Goal: Information Seeking & Learning: Stay updated

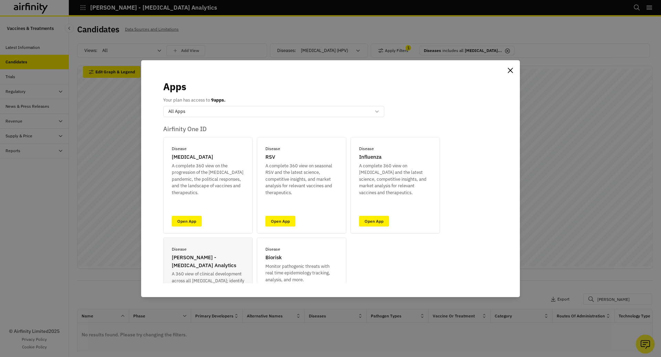
scroll to position [99, 0]
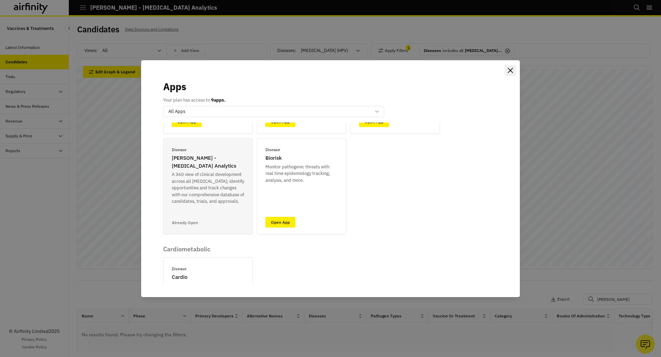
click at [513, 67] on button "Close" at bounding box center [509, 70] width 11 height 11
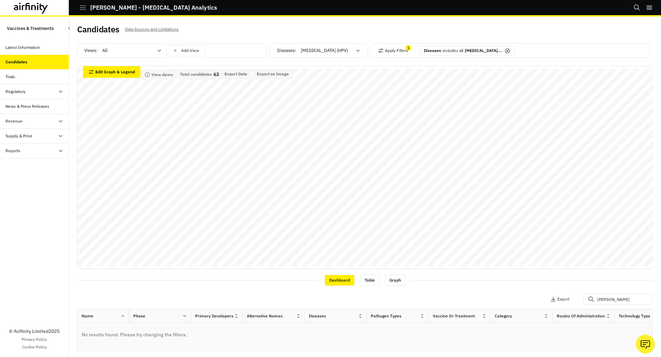
click at [82, 6] on icon "button" at bounding box center [83, 7] width 6 height 6
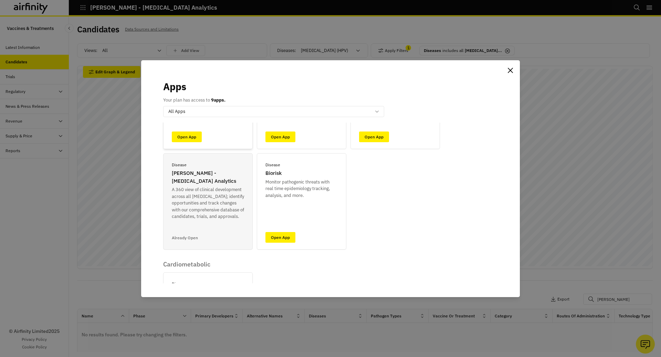
scroll to position [92, 0]
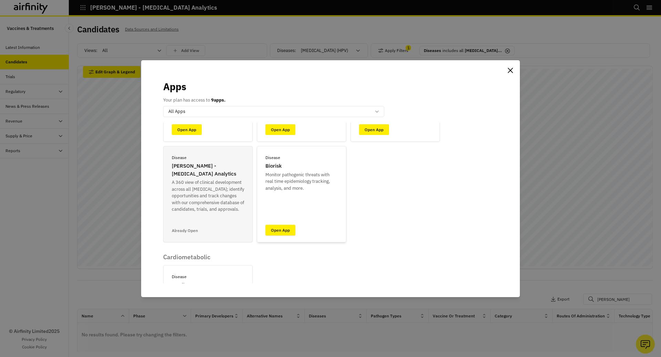
click at [281, 234] on link "Open App" at bounding box center [280, 230] width 30 height 11
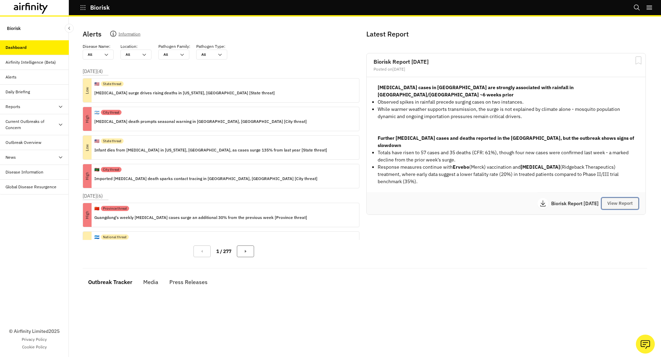
click at [632, 198] on button "View Report" at bounding box center [619, 204] width 37 height 12
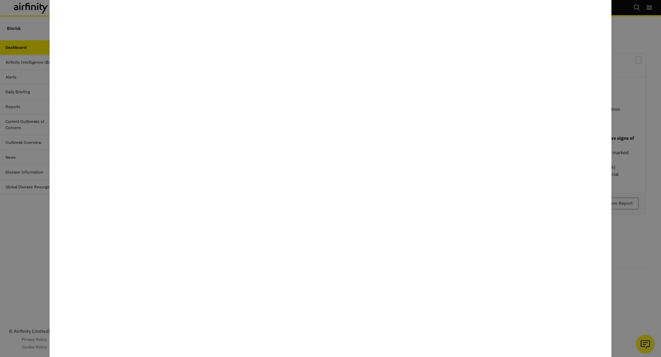
click at [46, 230] on div at bounding box center [330, 178] width 661 height 357
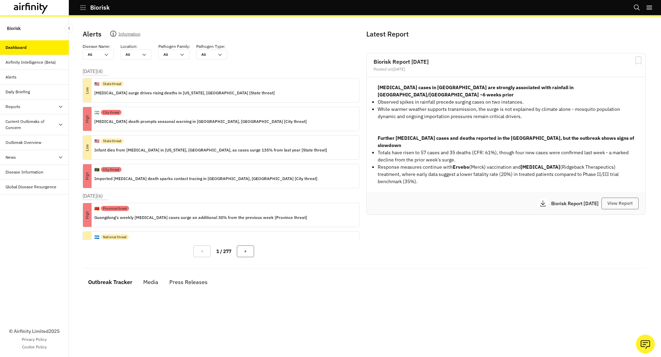
click at [36, 105] on div "Reports" at bounding box center [37, 107] width 63 height 6
click at [42, 119] on div "Reports" at bounding box center [40, 121] width 58 height 6
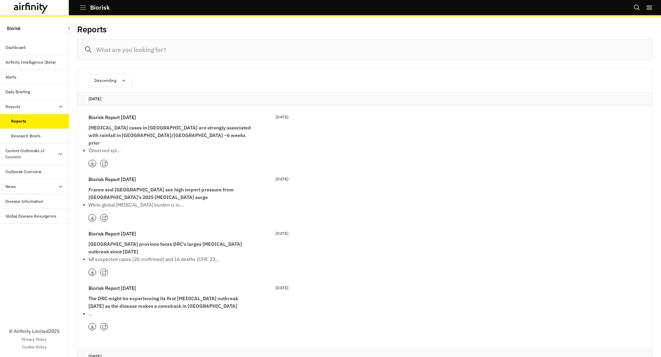
click at [102, 216] on icon at bounding box center [104, 218] width 4 height 4
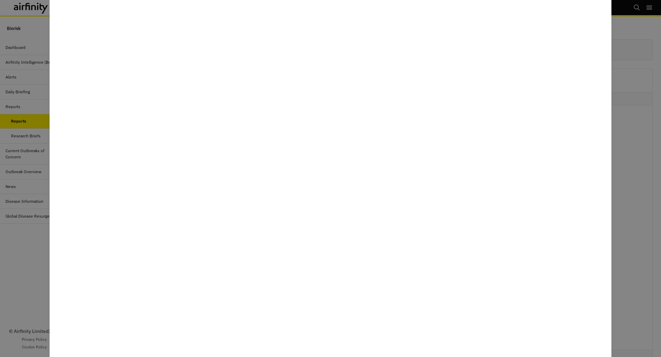
click at [632, 52] on div at bounding box center [330, 178] width 661 height 357
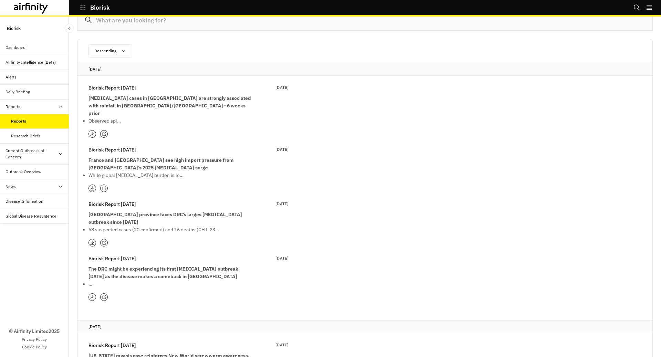
scroll to position [38, 0]
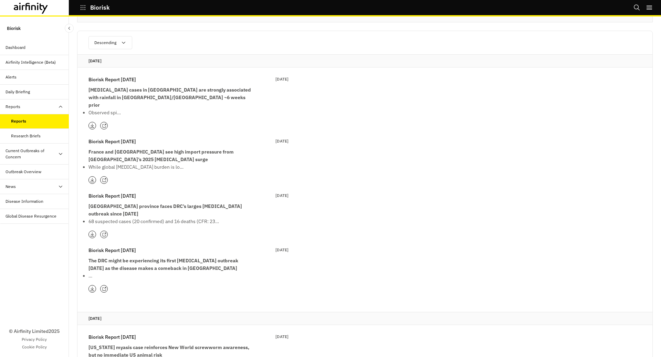
click at [104, 178] on icon at bounding box center [104, 180] width 4 height 4
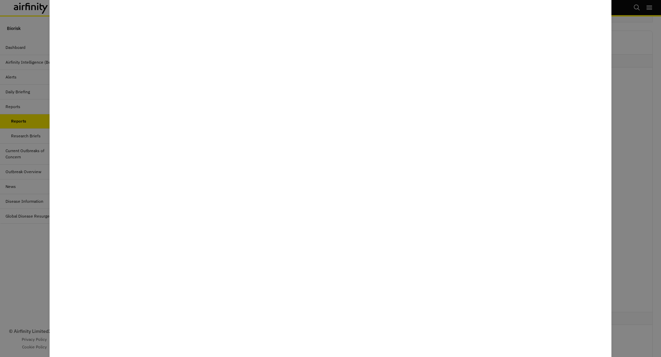
click at [632, 132] on div at bounding box center [330, 178] width 661 height 357
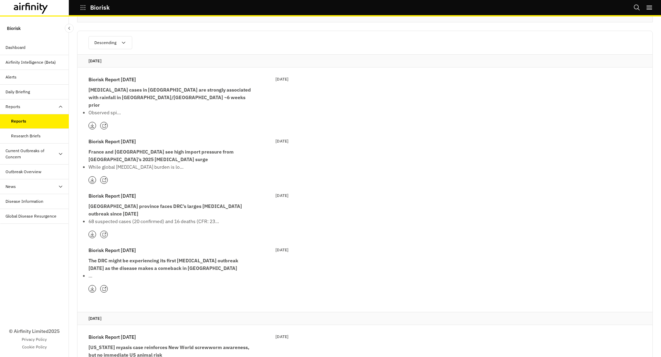
click at [103, 232] on icon at bounding box center [104, 234] width 4 height 4
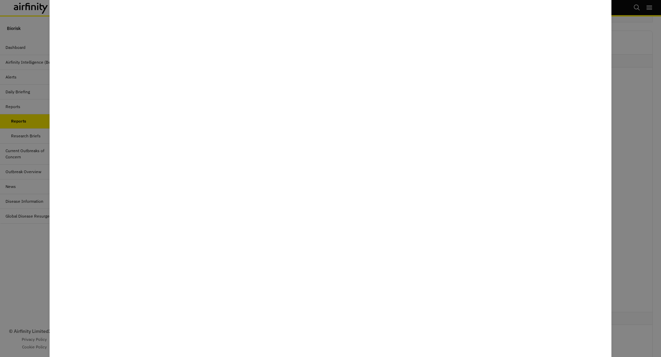
click at [34, 267] on div at bounding box center [330, 178] width 661 height 357
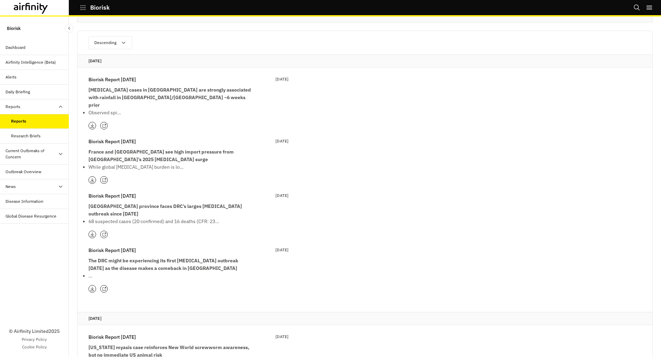
click at [103, 287] on icon at bounding box center [104, 289] width 4 height 4
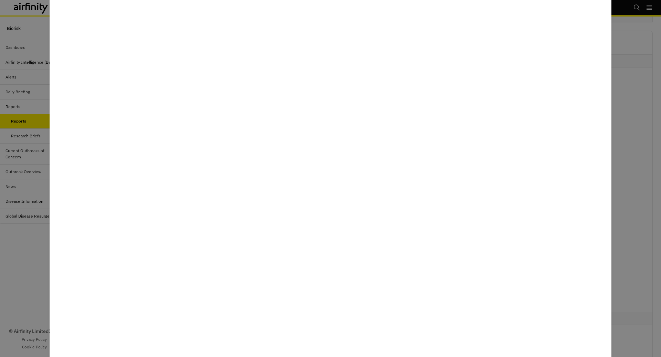
click at [28, 307] on div at bounding box center [330, 178] width 661 height 357
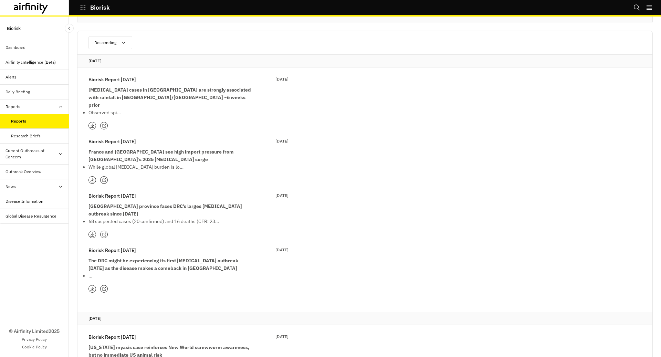
scroll to position [16, 0]
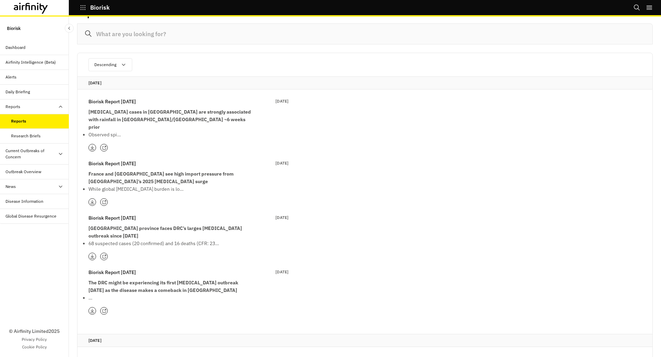
drag, startPoint x: 104, startPoint y: 195, endPoint x: 113, endPoint y: 205, distance: 13.6
click at [113, 205] on div "Biorisk Report [DATE] Sep 2025 [MEDICAL_DATA] cases in [GEOGRAPHIC_DATA] are st…" at bounding box center [182, 205] width 211 height 233
click at [102, 146] on icon at bounding box center [103, 147] width 3 height 3
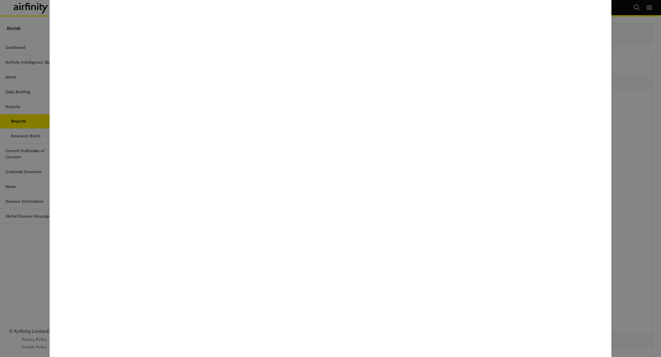
click at [34, 262] on div at bounding box center [330, 178] width 661 height 357
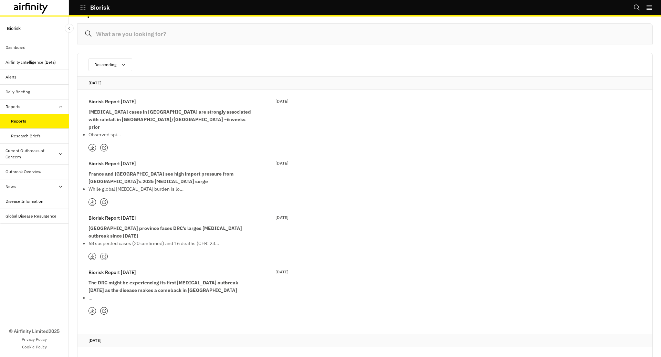
click at [106, 235] on div "Biorisk Report [DATE] Sep 2025 [GEOGRAPHIC_DATA] province faces DRC’s larges [M…" at bounding box center [188, 237] width 200 height 46
click at [106, 253] on div at bounding box center [104, 257] width 8 height 8
